Goal: Information Seeking & Learning: Learn about a topic

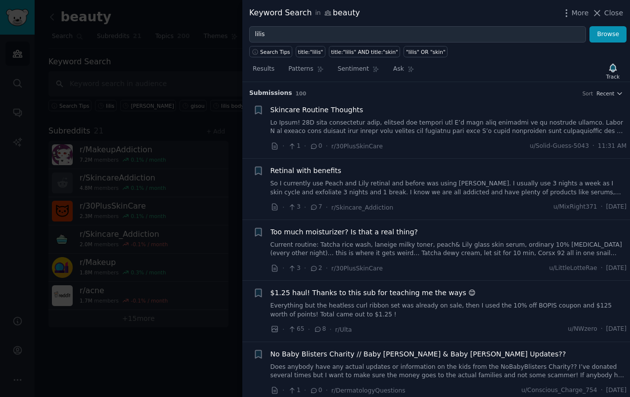
click at [38, 360] on div at bounding box center [315, 198] width 630 height 397
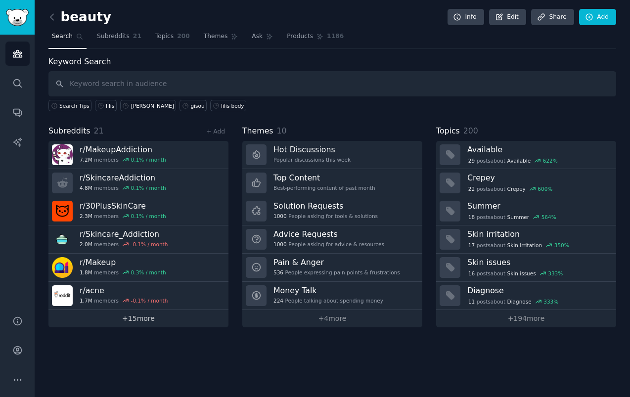
click at [113, 321] on link "+ 15 more" at bounding box center [138, 318] width 180 height 17
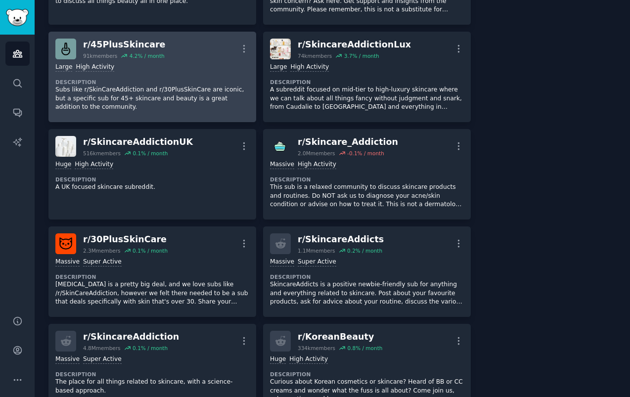
scroll to position [613, 0]
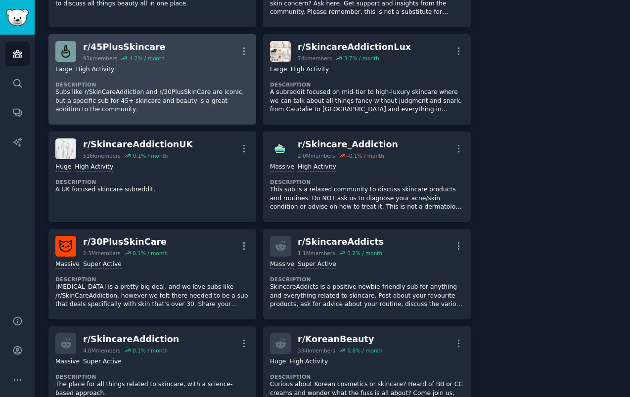
click at [135, 63] on div "Large High Activity Description Subs like r/SkinCareAddiction and r/30PlusSkinC…" at bounding box center [152, 90] width 194 height 56
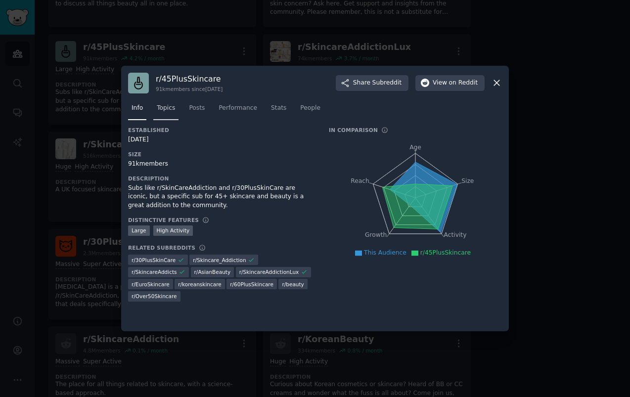
click at [162, 108] on span "Topics" at bounding box center [166, 108] width 18 height 9
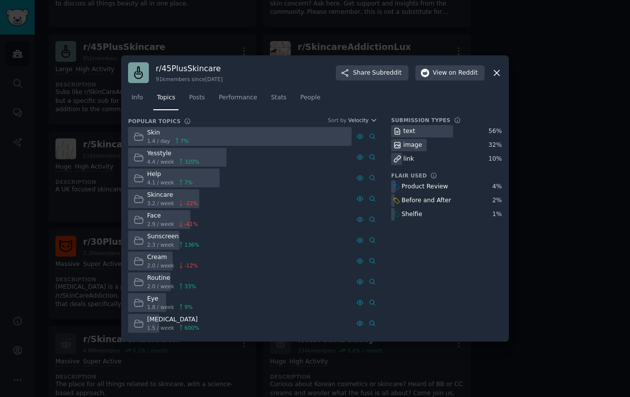
click at [59, 274] on div at bounding box center [315, 198] width 630 height 397
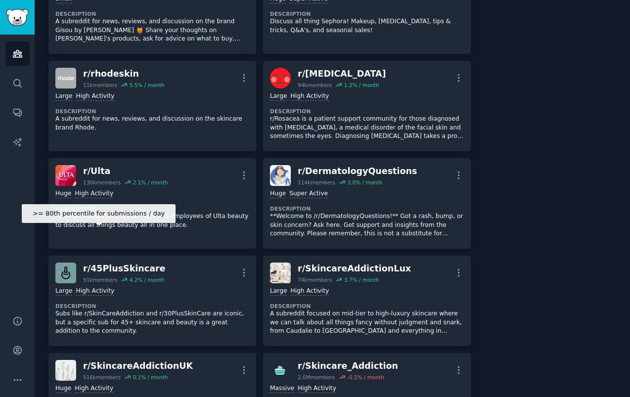
scroll to position [383, 0]
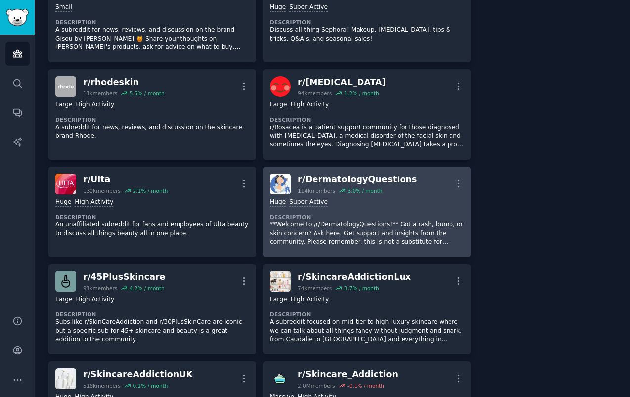
click at [325, 219] on dt "Description" at bounding box center [367, 217] width 194 height 7
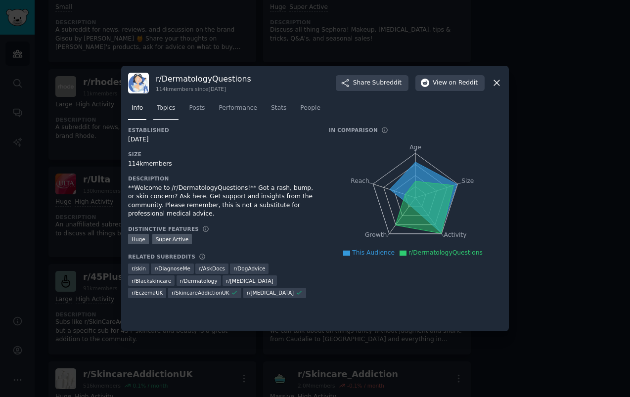
click at [164, 108] on span "Topics" at bounding box center [166, 108] width 18 height 9
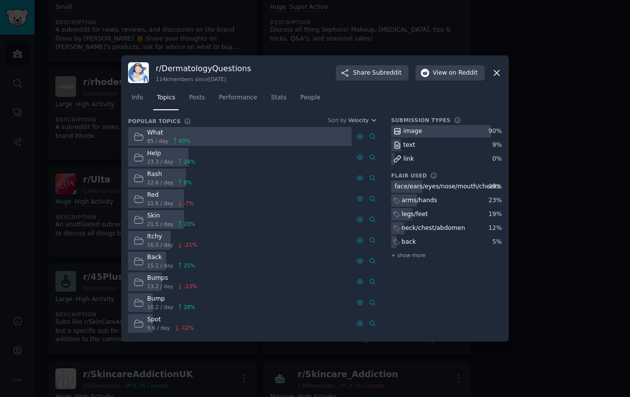
click at [81, 217] on div at bounding box center [315, 198] width 630 height 397
